Goal: Task Accomplishment & Management: Use online tool/utility

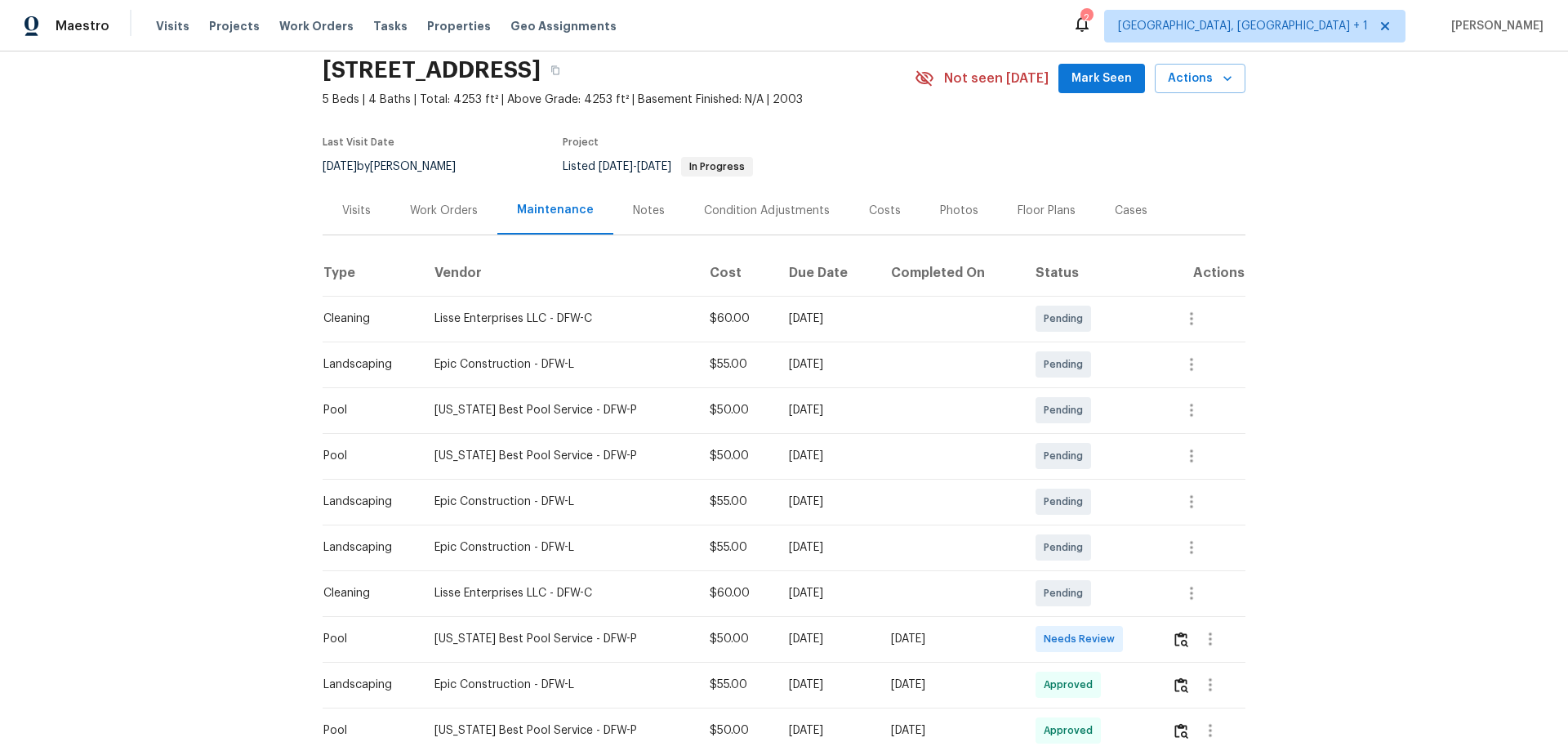
scroll to position [163, 0]
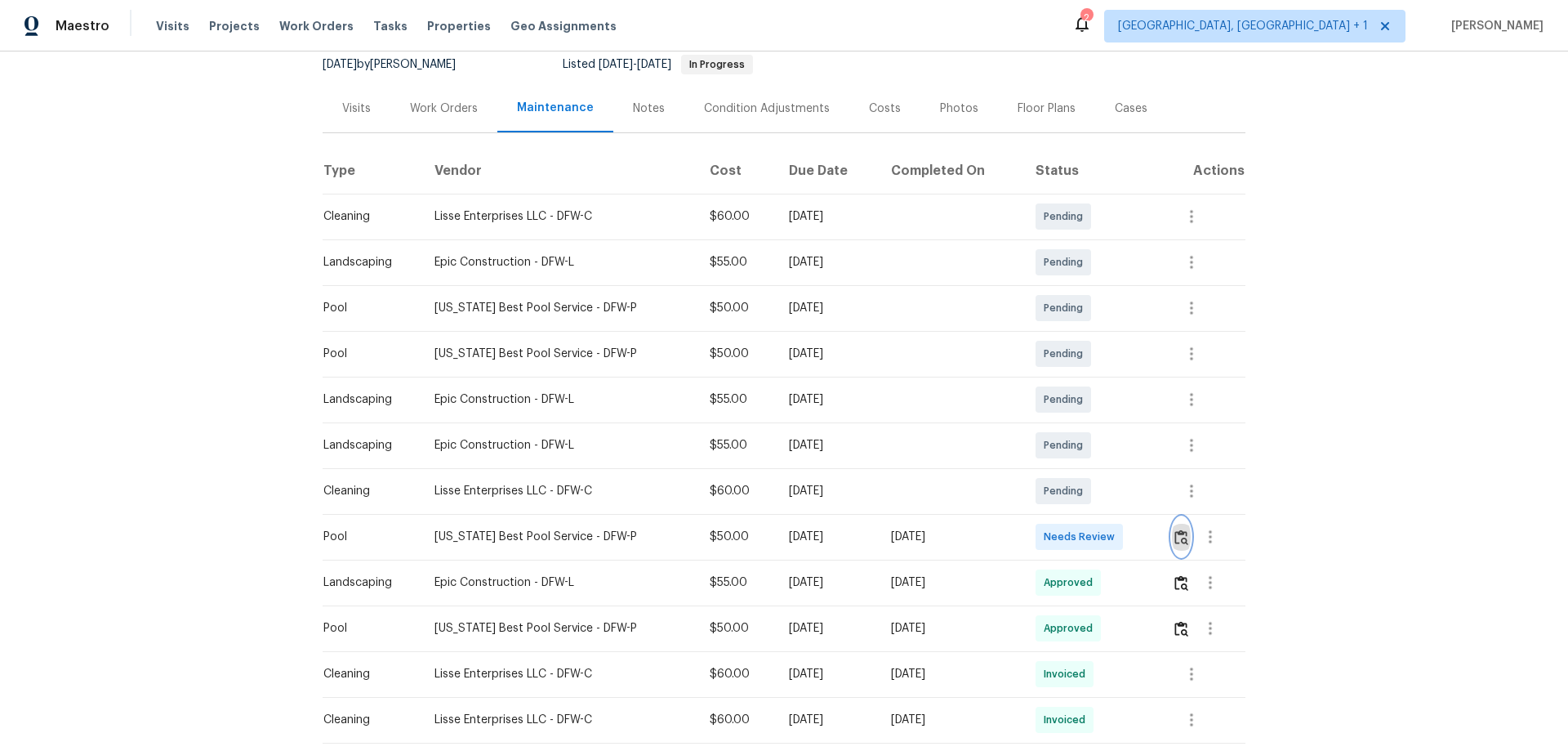
click at [1174, 534] on img "button" at bounding box center [1181, 537] width 14 height 16
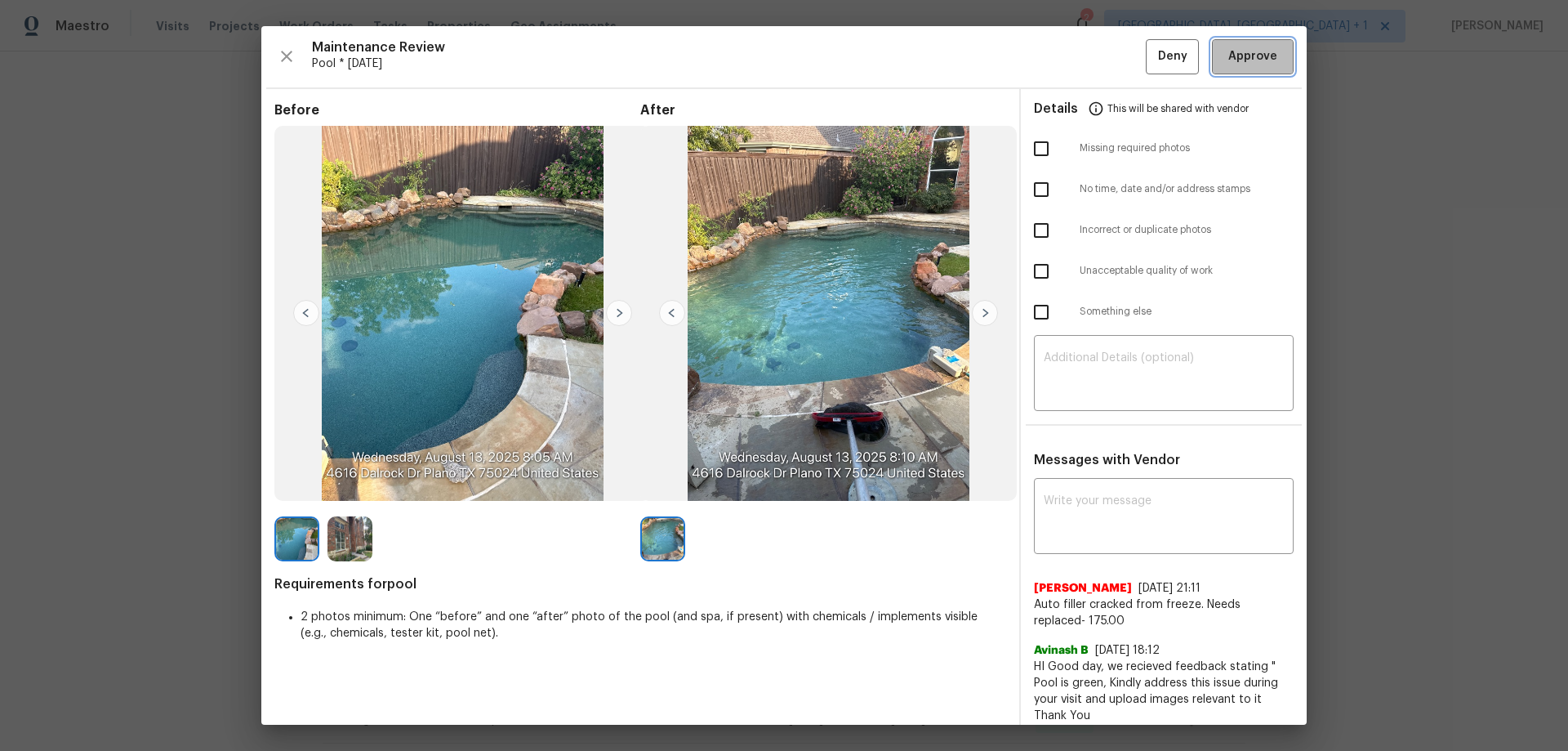
click at [1267, 59] on span "Approve" at bounding box center [1253, 56] width 55 height 20
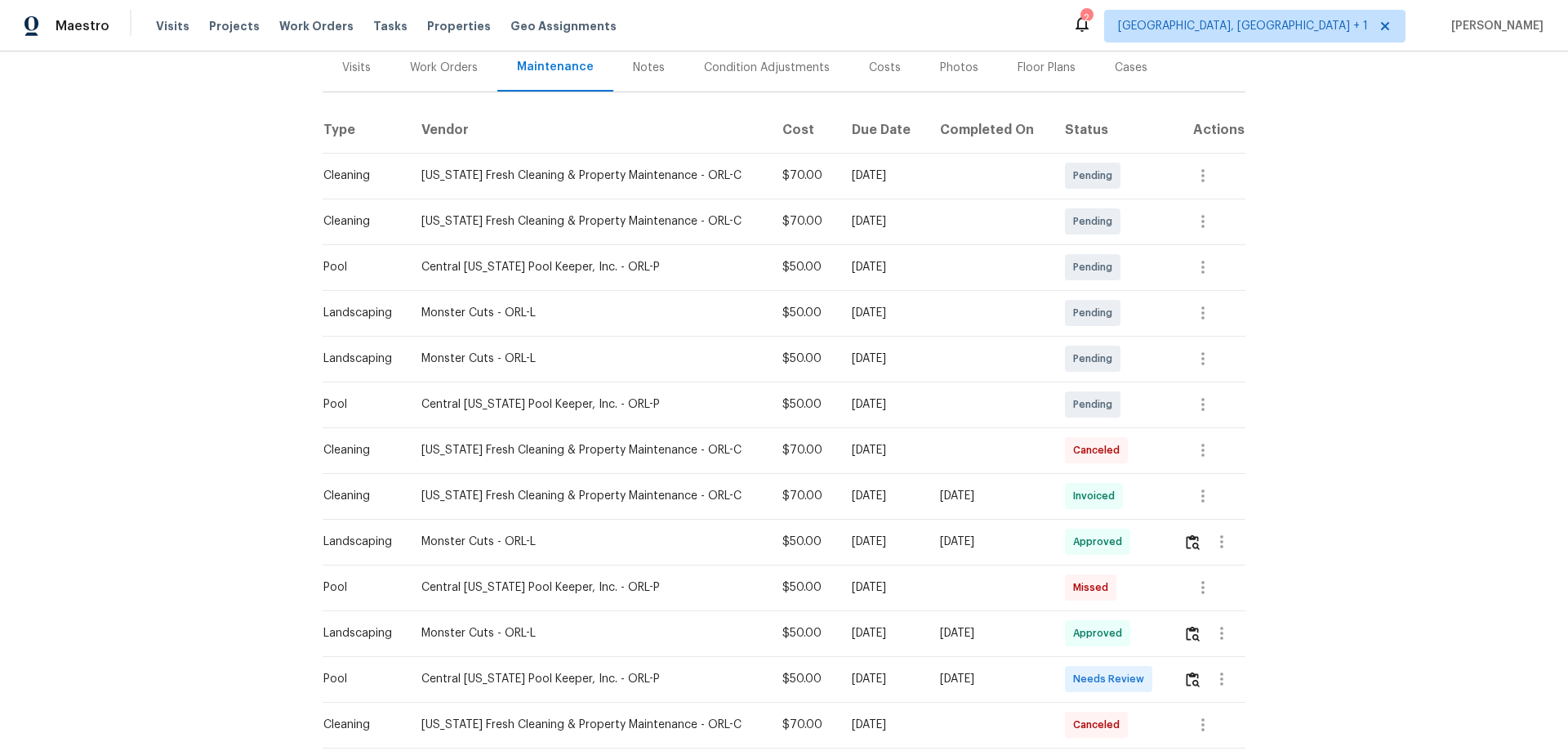
scroll to position [245, 0]
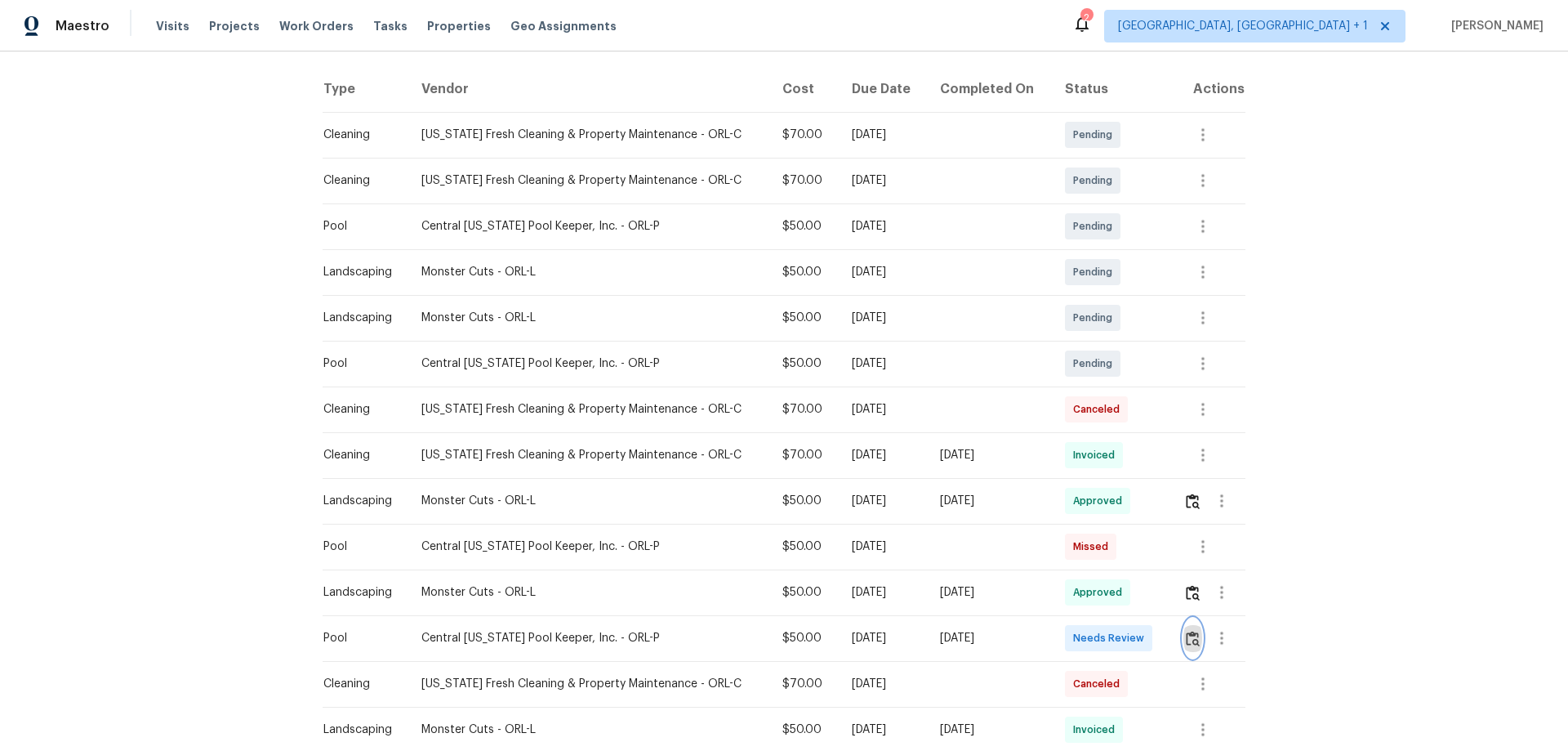
click at [1194, 643] on img "button" at bounding box center [1193, 638] width 14 height 16
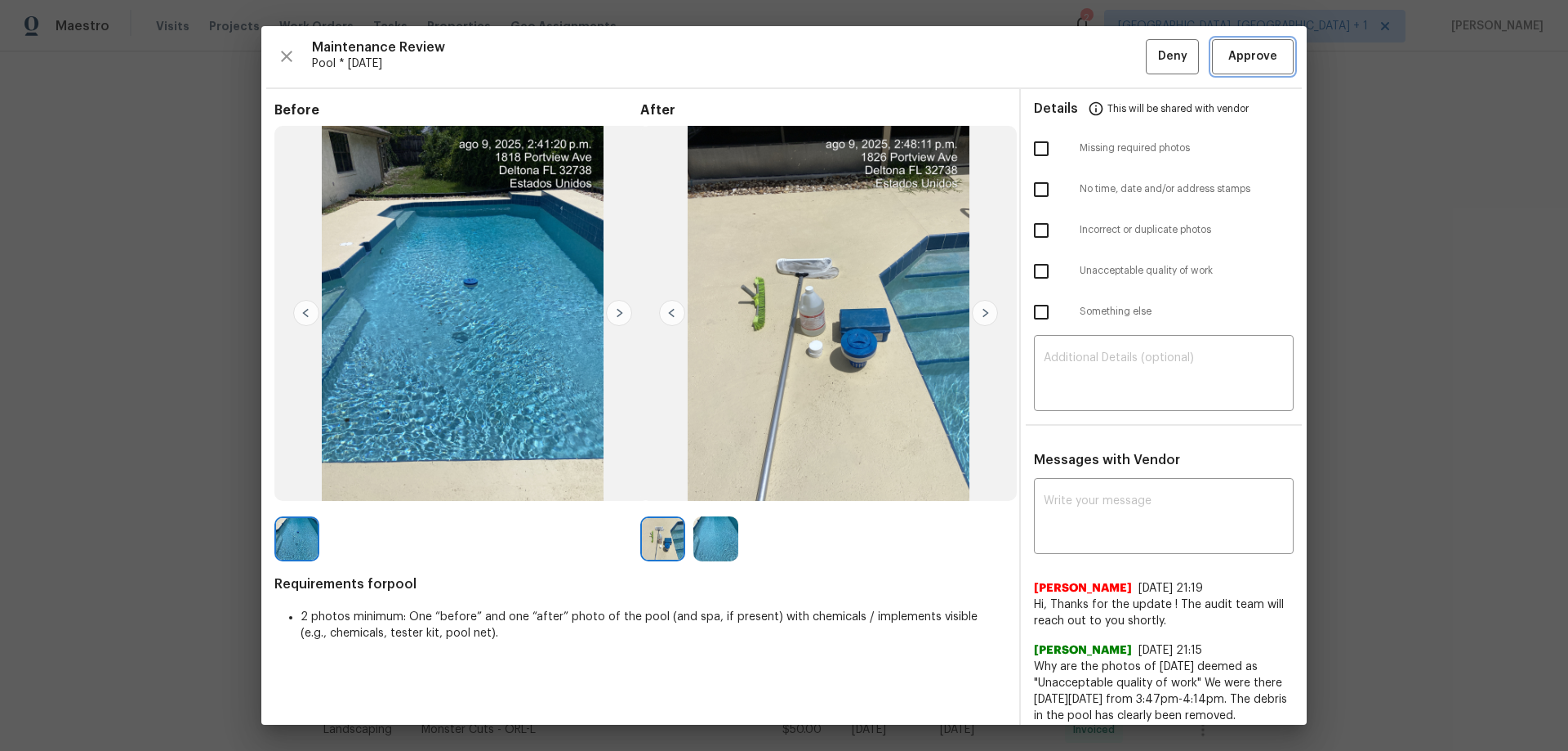
click at [1219, 67] on button "Approve" at bounding box center [1253, 57] width 82 height 35
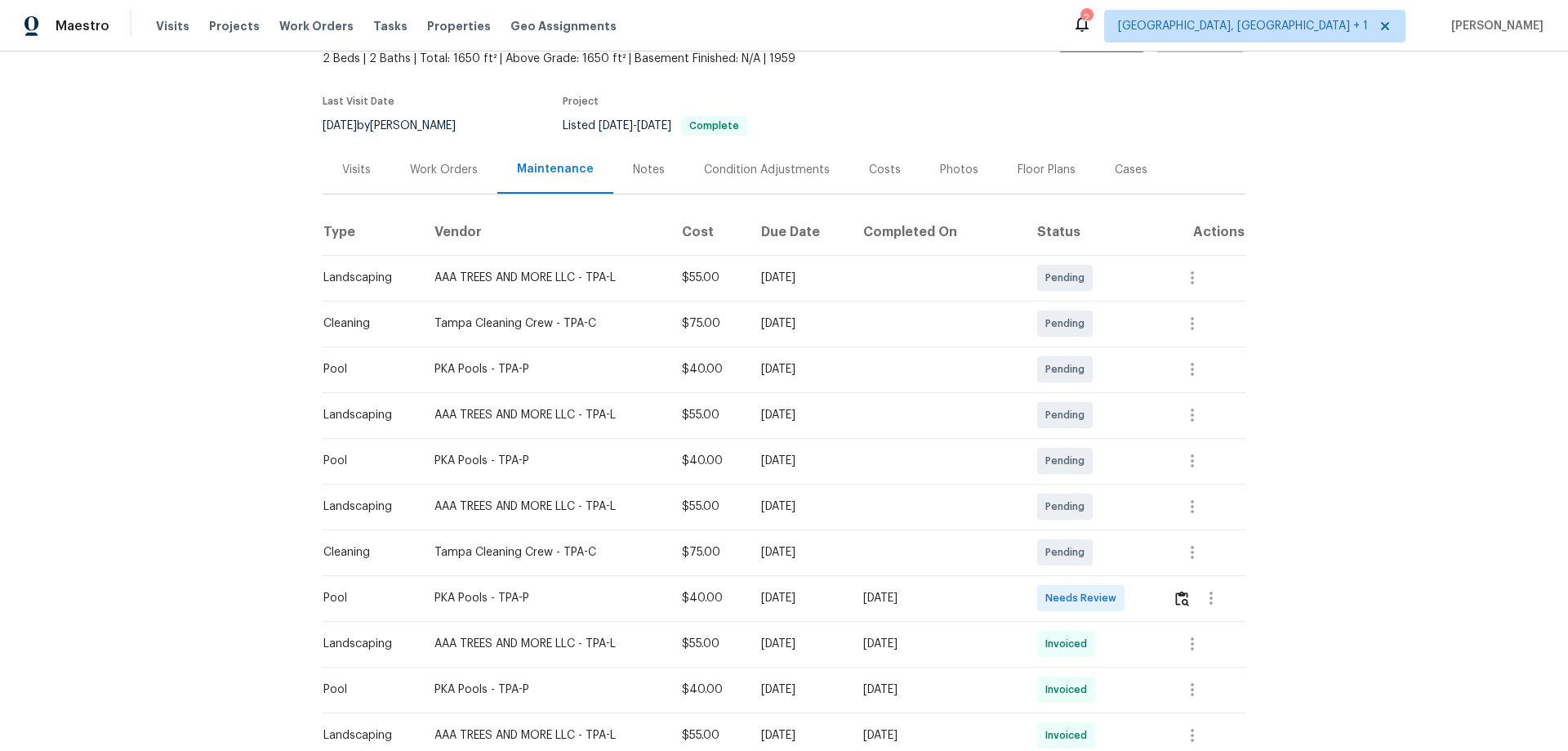
scroll to position [245, 0]
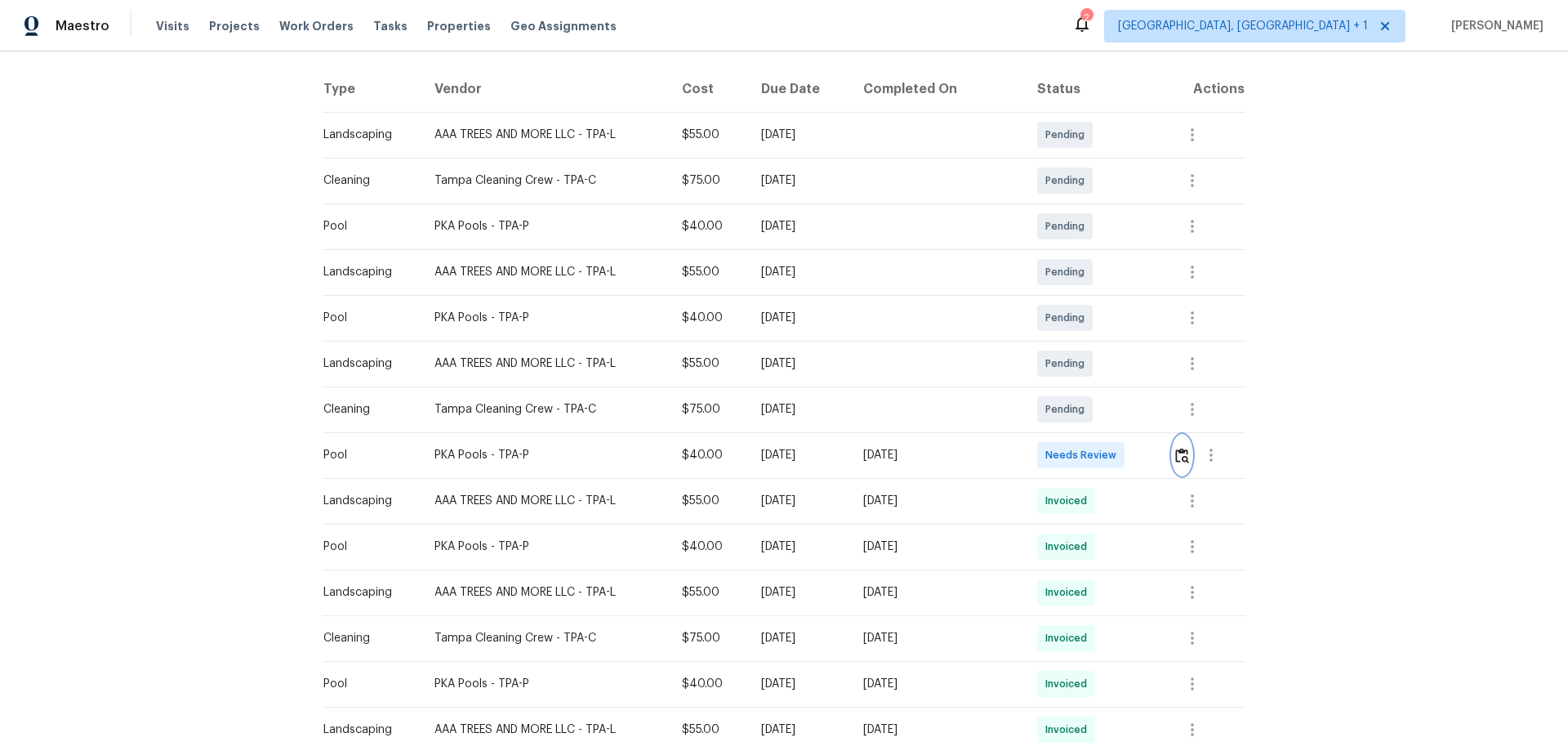
click at [1115, 454] on button "button" at bounding box center [1182, 455] width 18 height 40
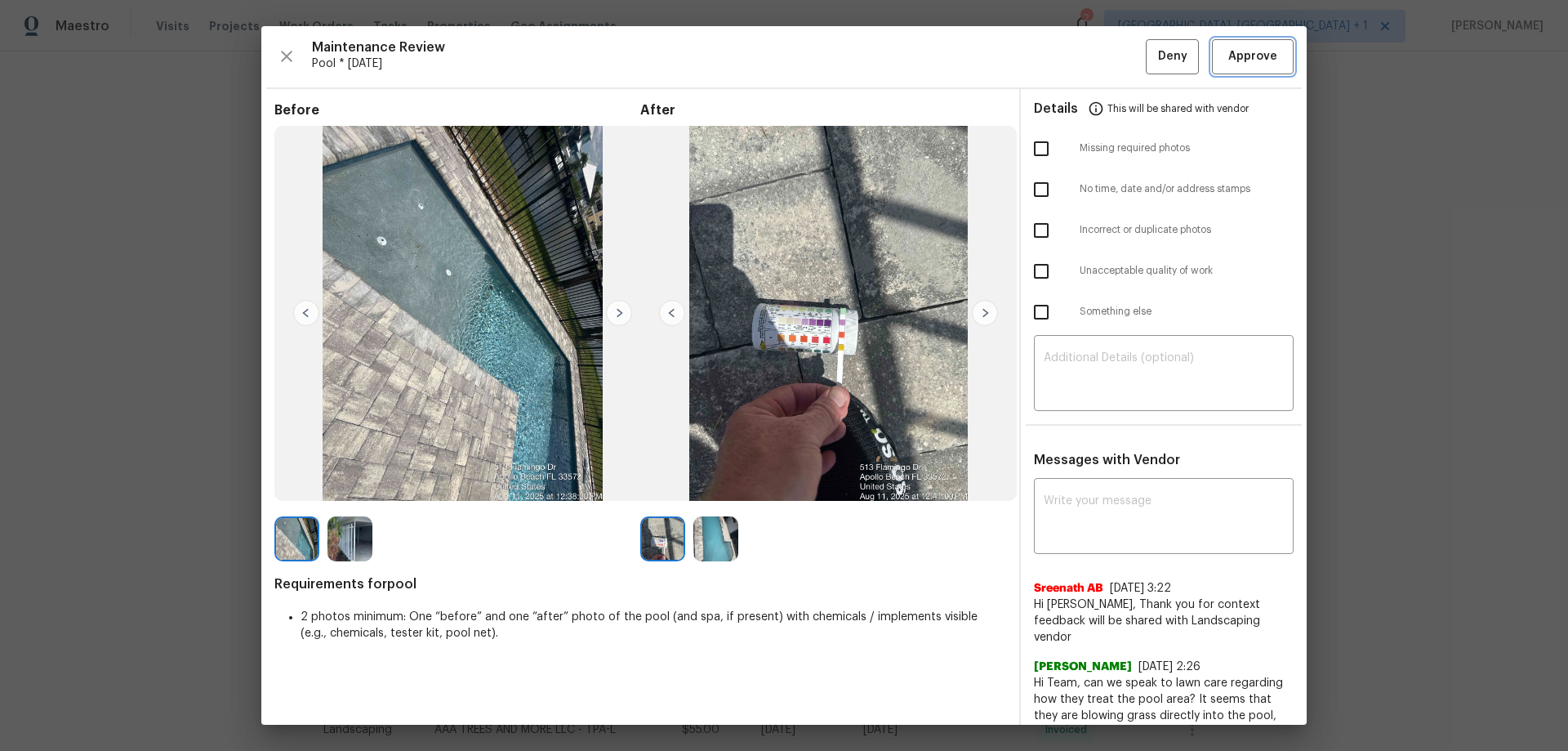
click at [1115, 49] on button "Approve" at bounding box center [1253, 57] width 82 height 35
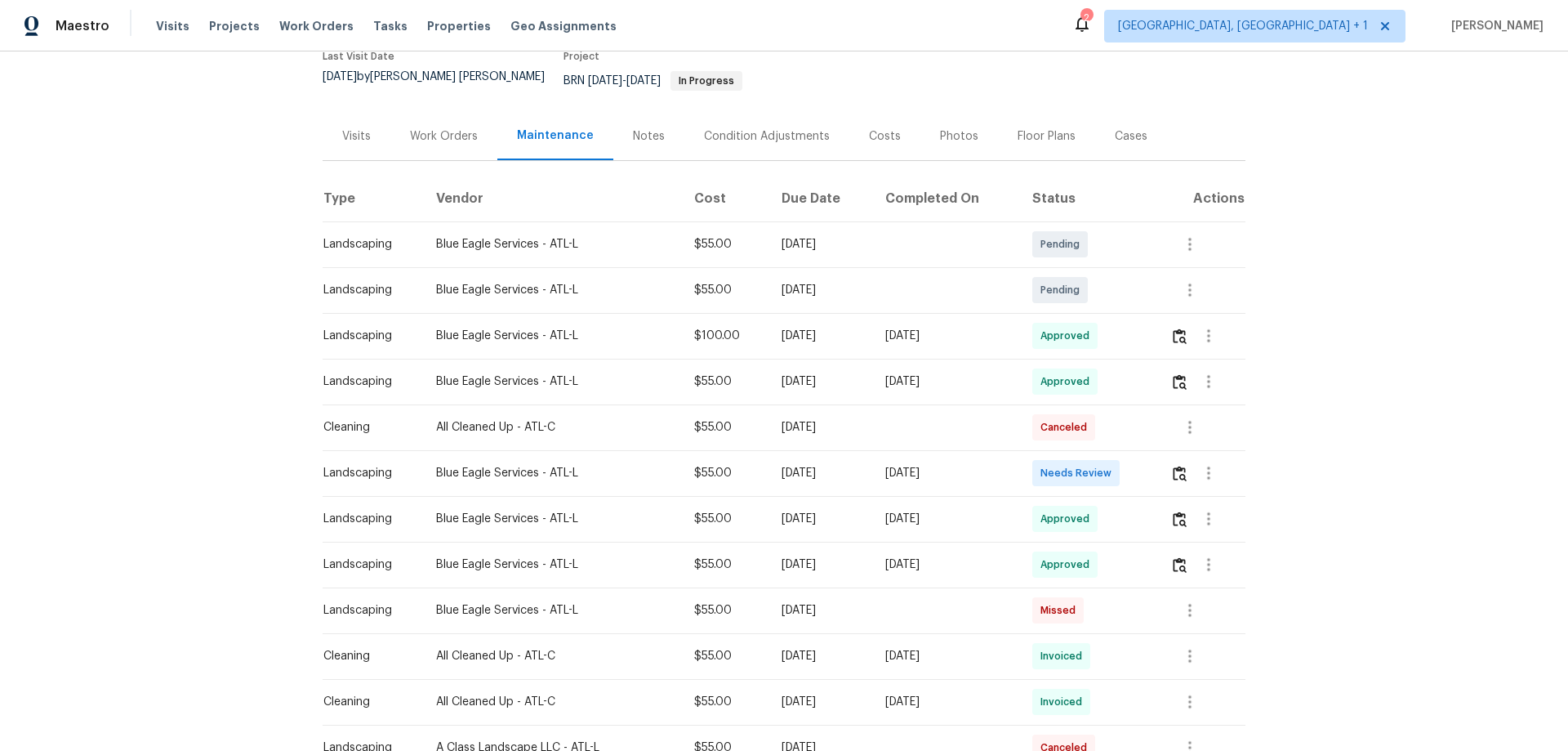
scroll to position [163, 0]
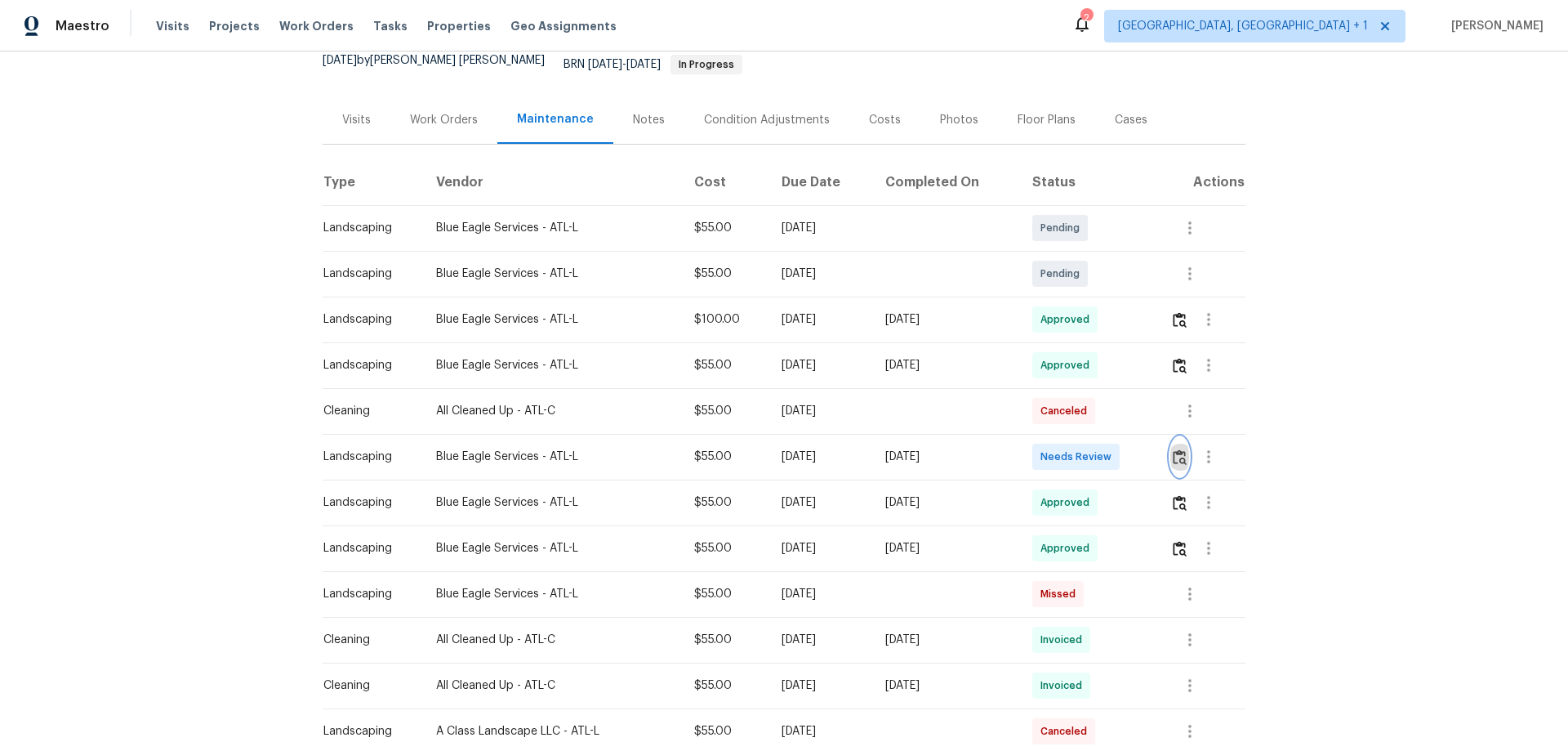
click at [1115, 455] on button "button" at bounding box center [1180, 457] width 18 height 40
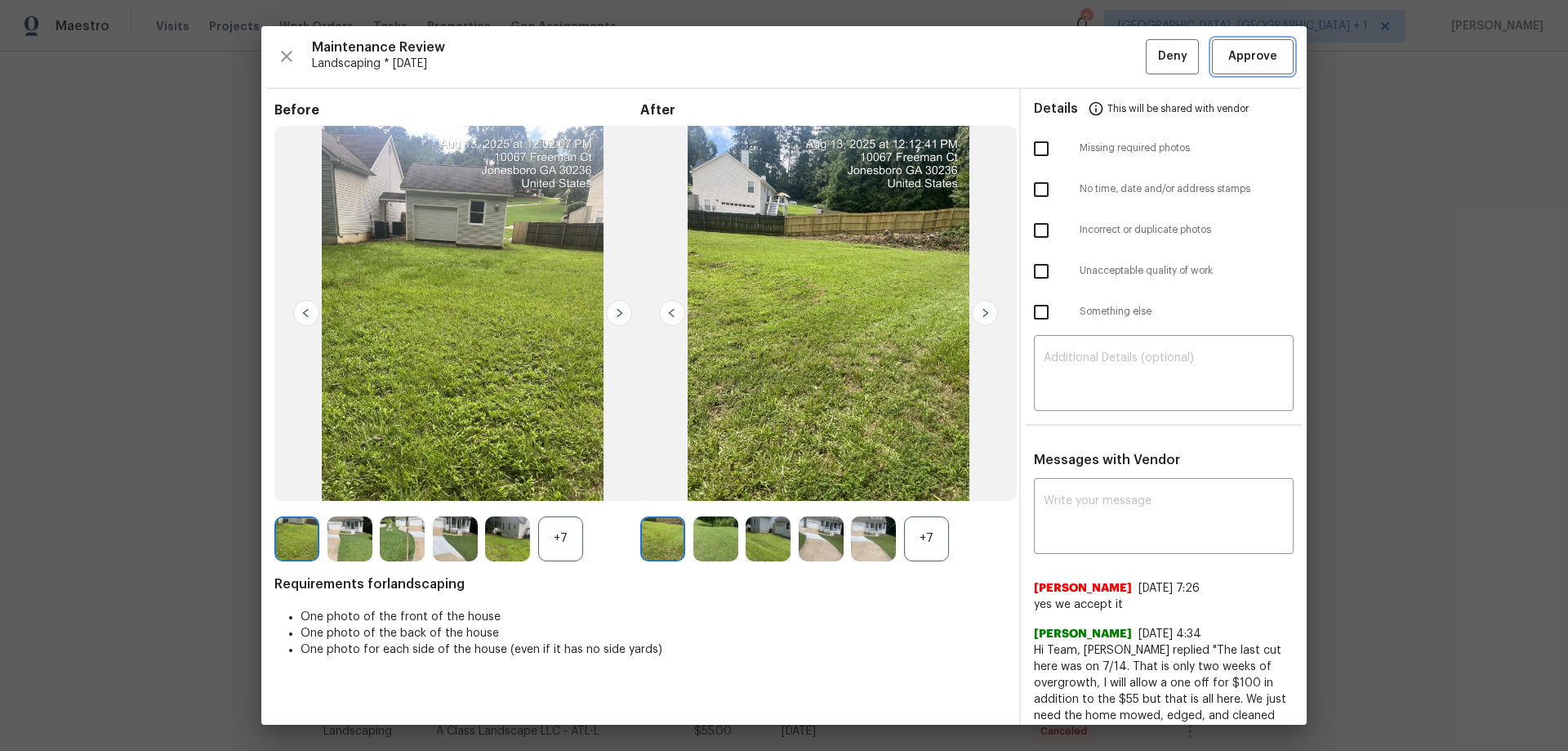
click at [1115, 52] on button "Approve" at bounding box center [1253, 57] width 82 height 35
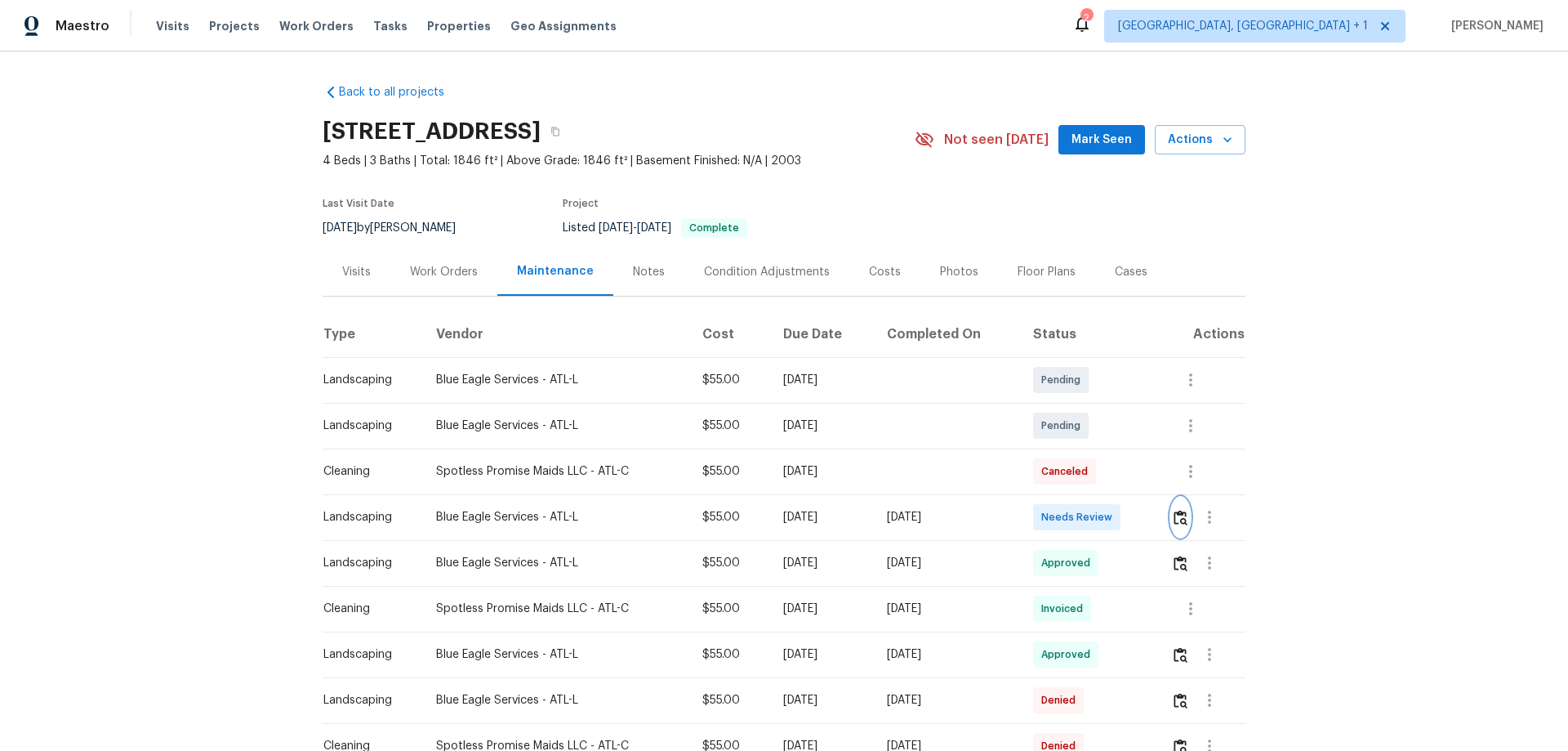
click at [1115, 495] on img "button" at bounding box center [1180, 518] width 14 height 16
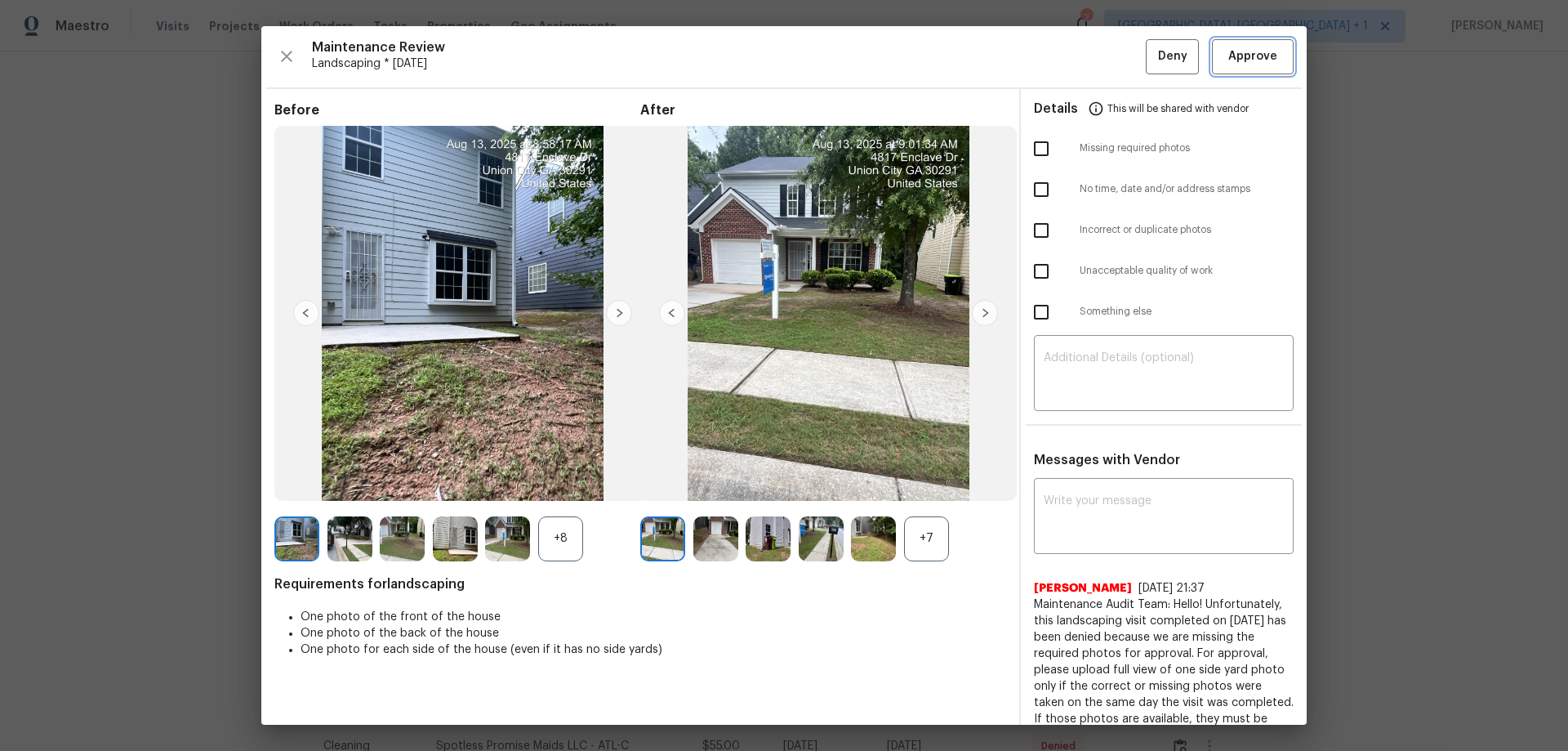
click at [1115, 59] on span "Approve" at bounding box center [1253, 56] width 49 height 20
